Goal: Task Accomplishment & Management: Manage account settings

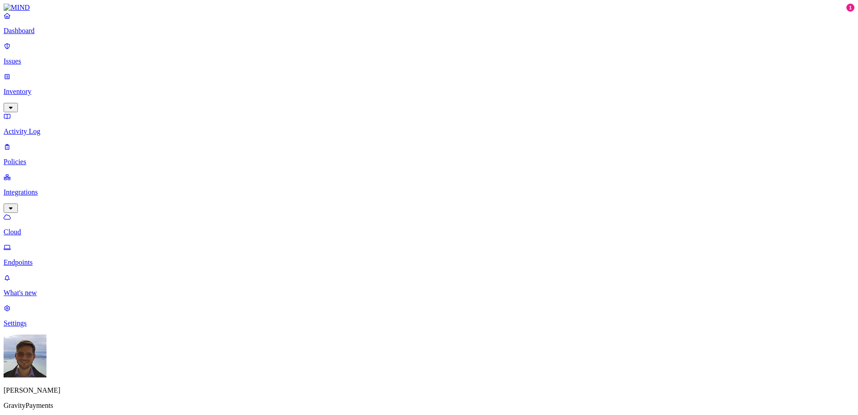
click at [42, 394] on p "[PERSON_NAME]" at bounding box center [429, 390] width 851 height 8
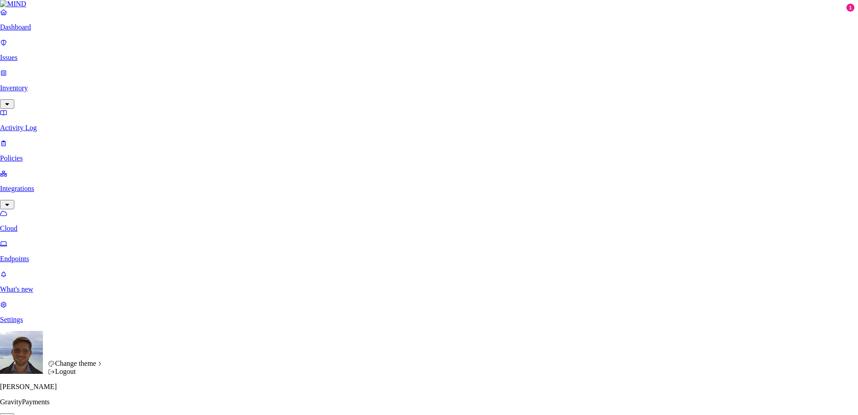
click at [88, 376] on div "Logout" at bounding box center [75, 371] width 55 height 8
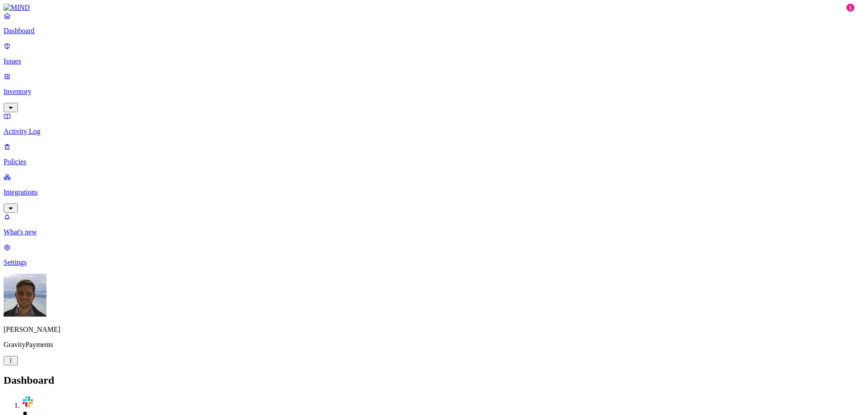
click at [34, 334] on p "[PERSON_NAME]" at bounding box center [429, 329] width 851 height 8
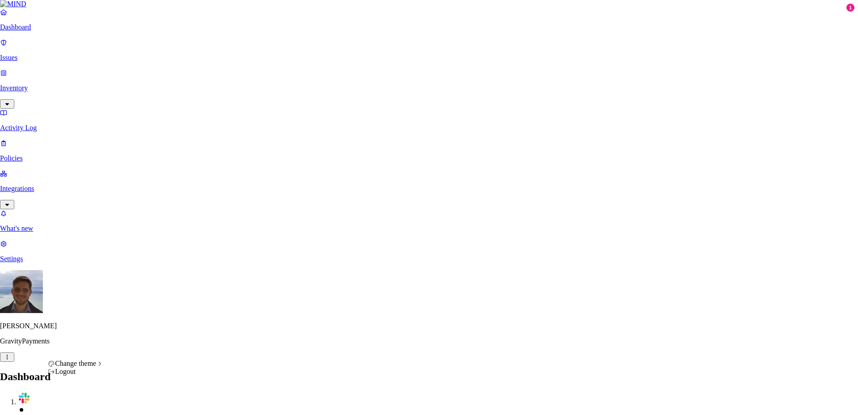
click at [80, 376] on div "Logout" at bounding box center [75, 371] width 55 height 8
